Goal: Task Accomplishment & Management: Manage account settings

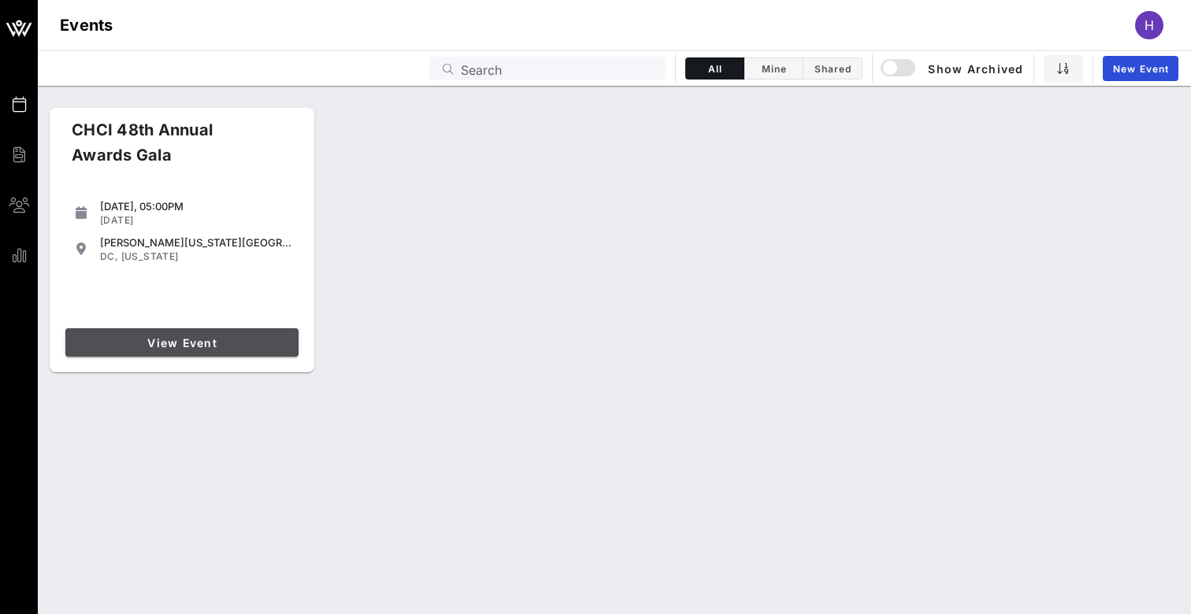
click at [226, 349] on link "View Event" at bounding box center [181, 342] width 233 height 28
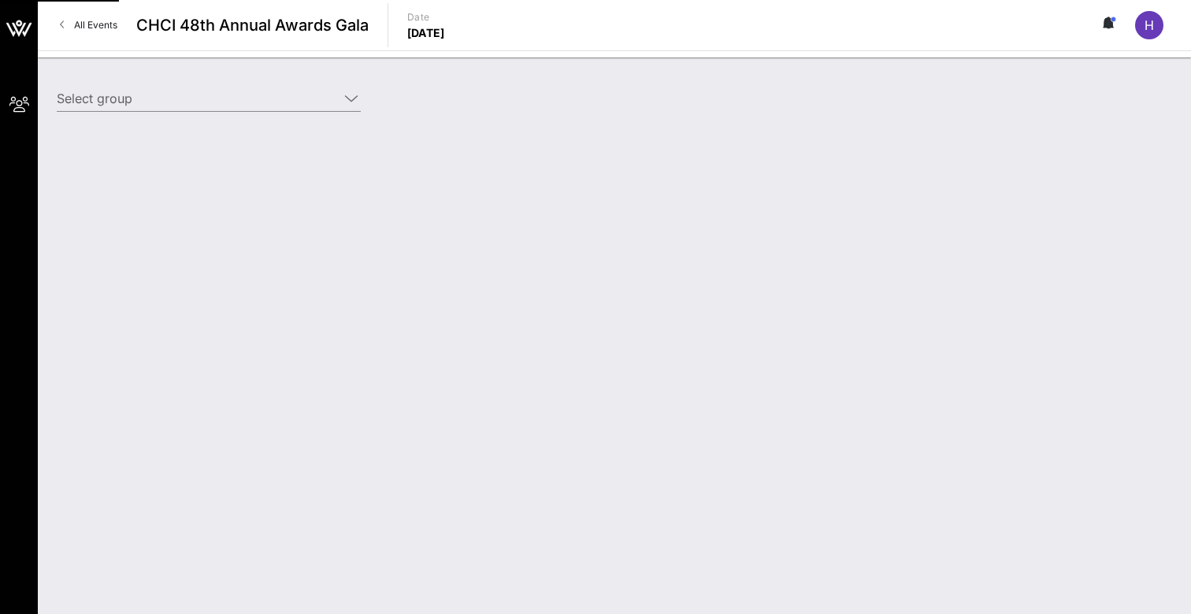
type input "Google (Google) [[PERSON_NAME], [EMAIL_ADDRESS][DOMAIN_NAME]]; [[PERSON_NAME], …"
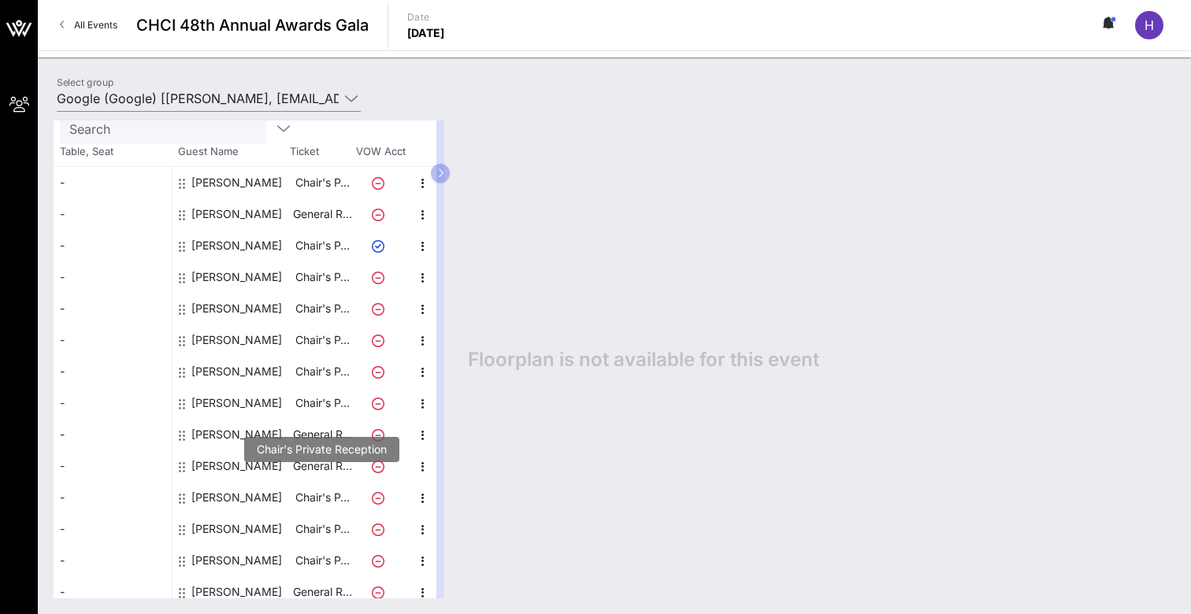
scroll to position [154, 0]
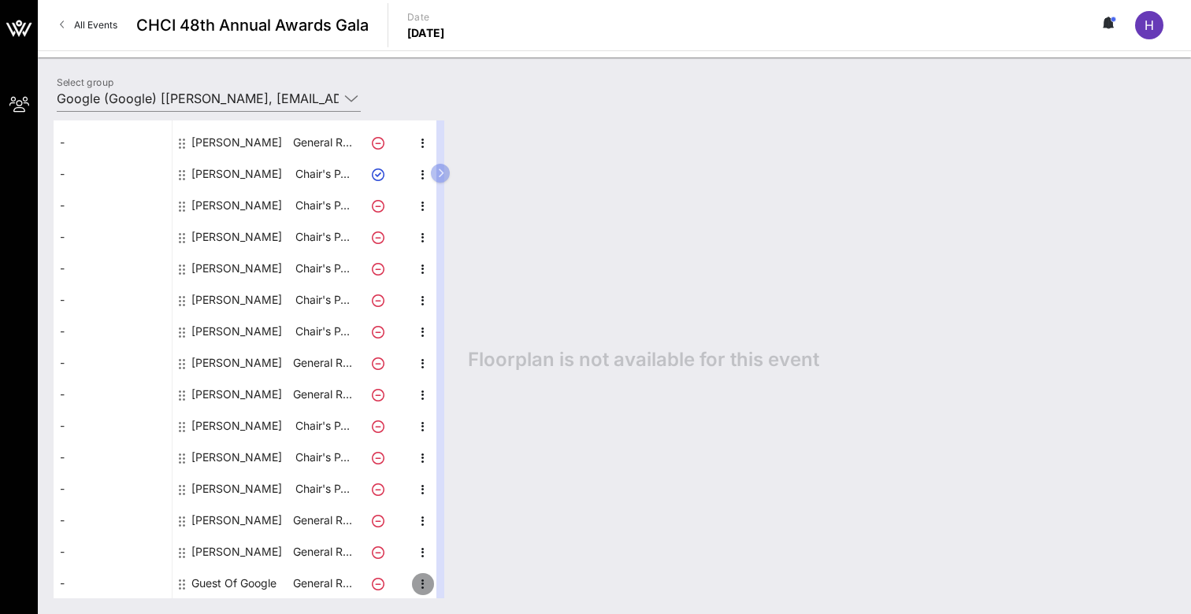
click at [417, 584] on icon "button" at bounding box center [422, 584] width 19 height 19
click at [460, 555] on div "Edit" at bounding box center [461, 557] width 31 height 13
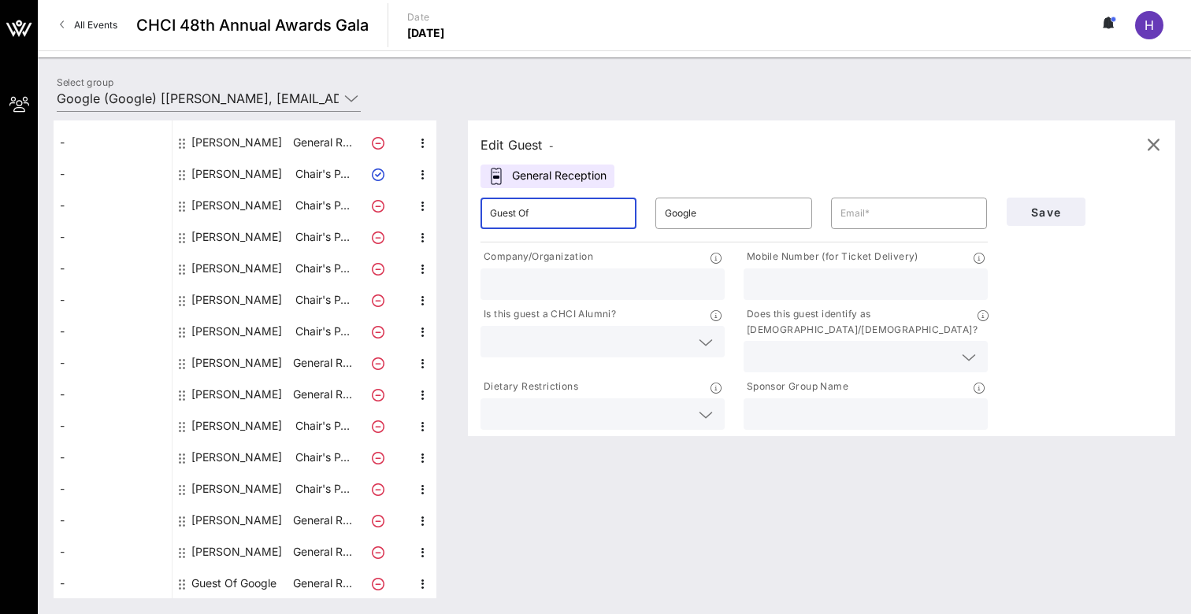
drag, startPoint x: 549, startPoint y: 217, endPoint x: 465, endPoint y: 215, distance: 84.3
click at [465, 215] on div "Edit Guest - General Reception ​ Guest Of ​ Google ​ Company/Organization Mobil…" at bounding box center [813, 359] width 723 height 478
paste input "[PERSON_NAME]"
drag, startPoint x: 549, startPoint y: 209, endPoint x: 514, endPoint y: 210, distance: 34.7
click at [514, 210] on input "[PERSON_NAME]" at bounding box center [558, 213] width 137 height 25
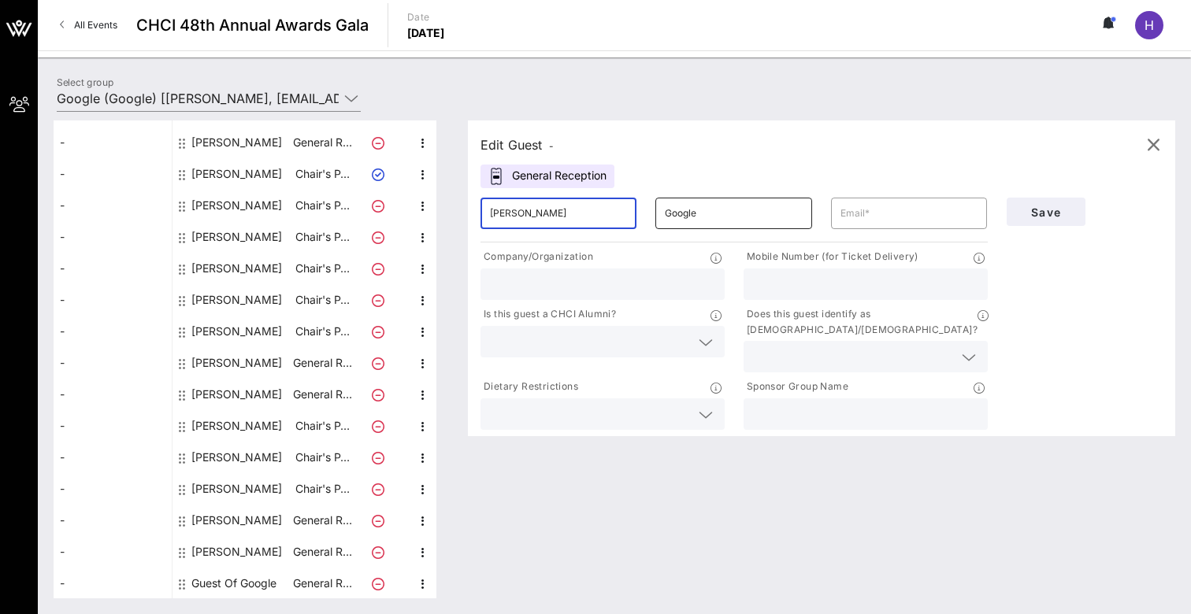
type input "[PERSON_NAME]"
click at [713, 213] on input "Google" at bounding box center [733, 213] width 137 height 25
drag, startPoint x: 713, startPoint y: 213, endPoint x: 655, endPoint y: 213, distance: 58.3
click at [655, 213] on div "​ Google" at bounding box center [733, 213] width 156 height 31
paste input "[PERSON_NAME]"
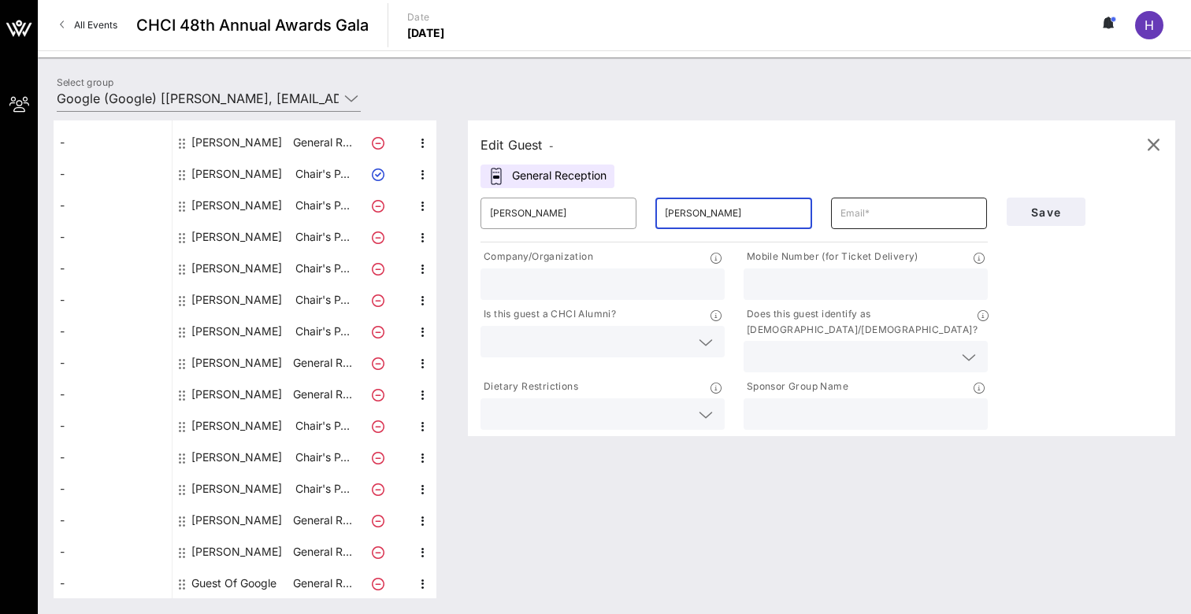
type input "[PERSON_NAME]"
click at [889, 213] on input "text" at bounding box center [908, 213] width 137 height 25
paste input "[EMAIL_ADDRESS][DOMAIN_NAME]"
type input "[EMAIL_ADDRESS][DOMAIN_NAME]"
click at [812, 404] on input "text" at bounding box center [865, 414] width 225 height 20
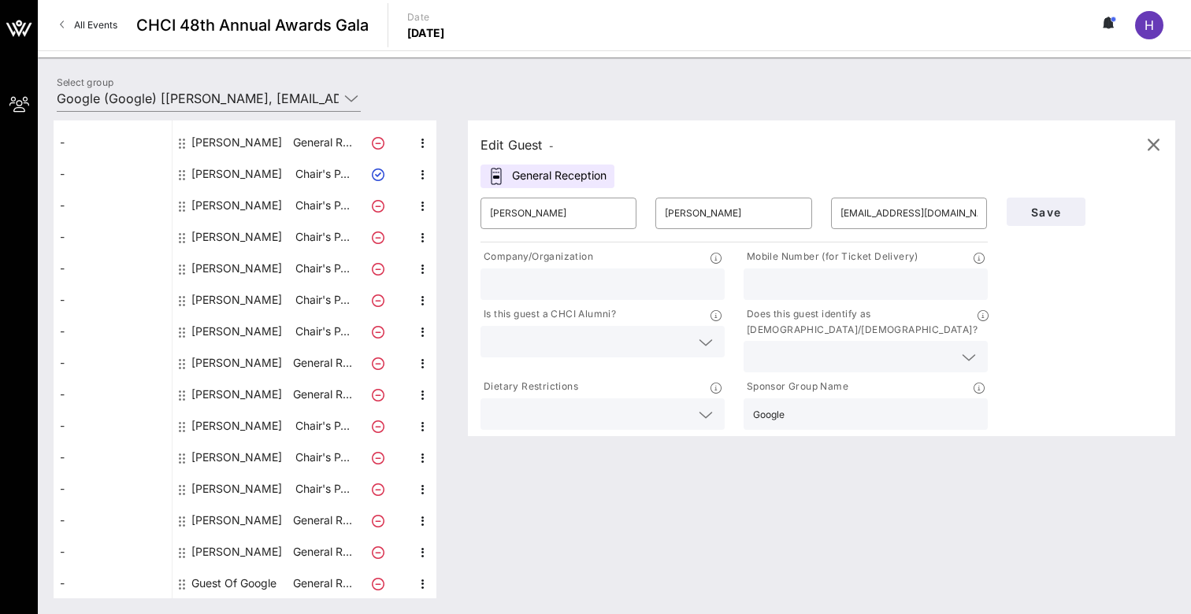
type input "Google"
click at [667, 285] on input "text" at bounding box center [602, 284] width 225 height 20
type input "LULAC"
click at [1067, 209] on span "Save" at bounding box center [1046, 212] width 54 height 13
